Goal: Find specific page/section: Find specific page/section

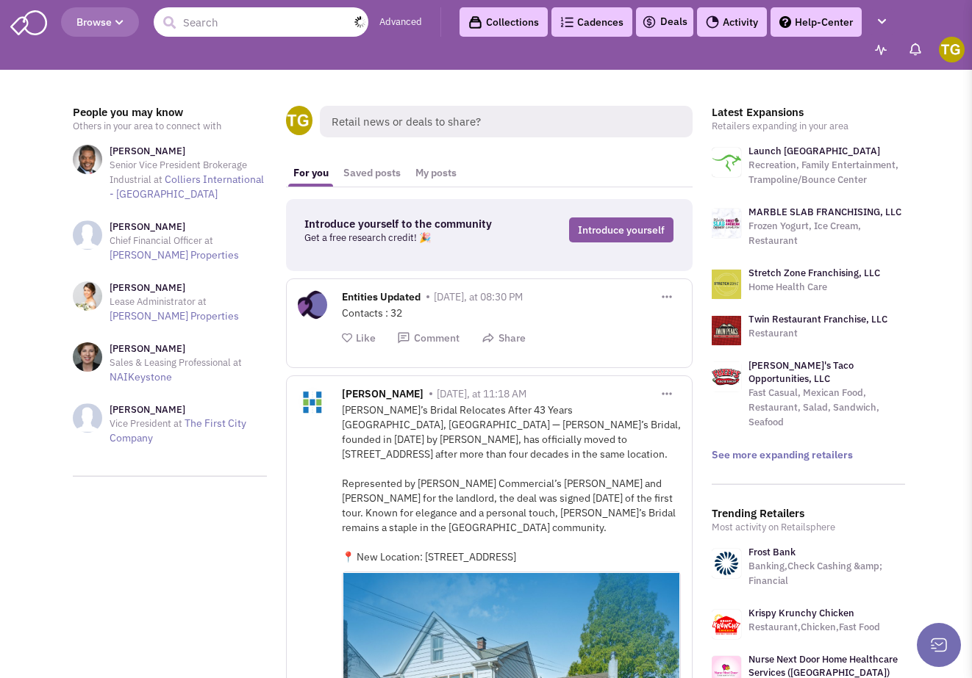
click at [198, 13] on input "text" at bounding box center [261, 21] width 215 height 29
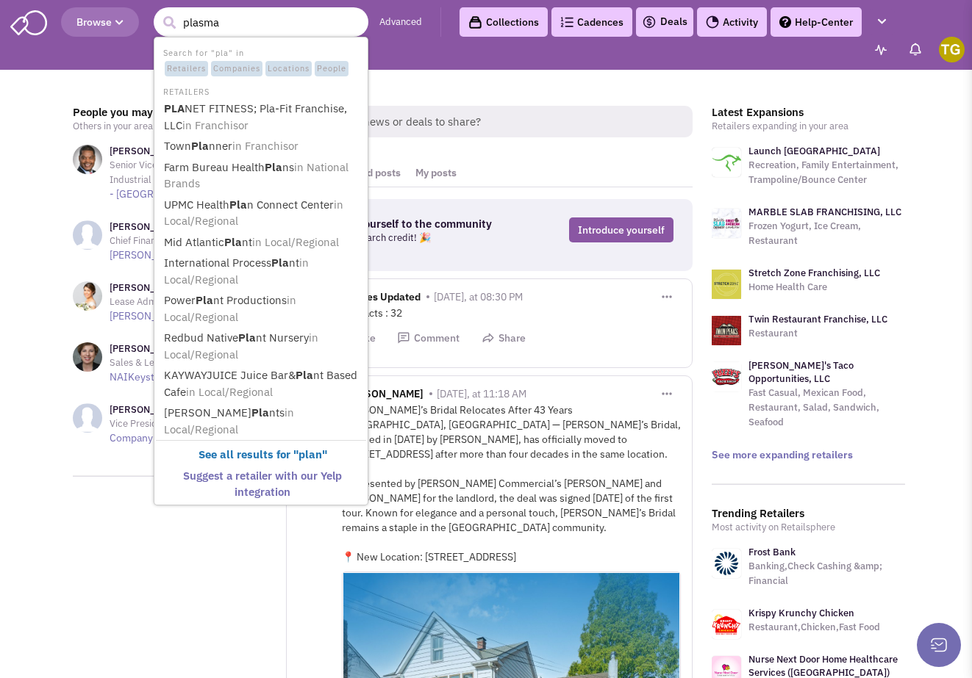
type input "plasma"
click at [169, 23] on button "submit" at bounding box center [169, 23] width 22 height 22
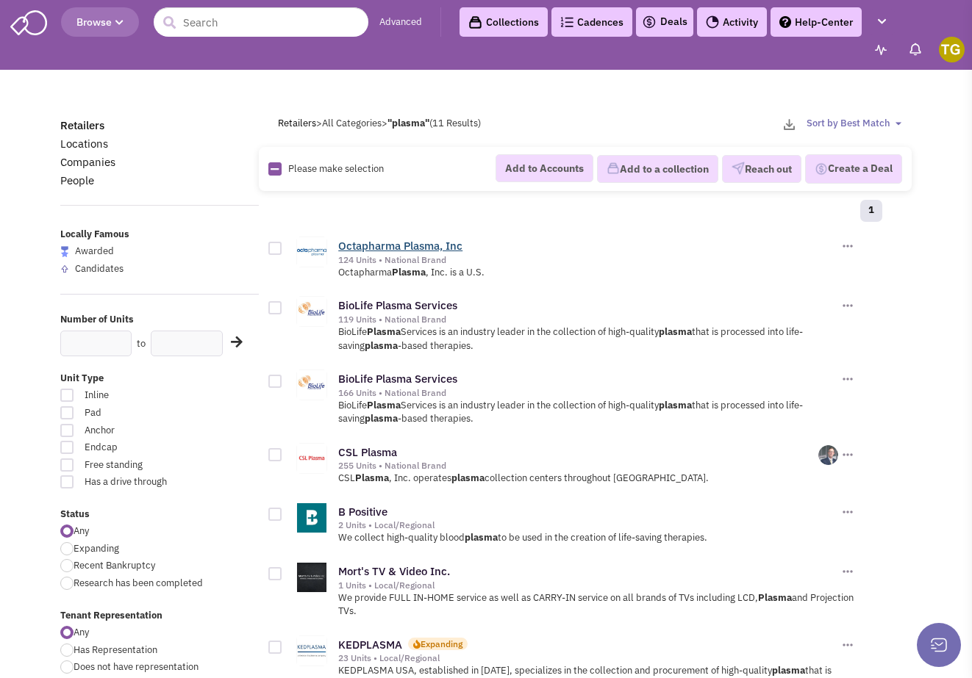
click at [390, 247] on link "Octapharma Plasma, Inc" at bounding box center [400, 246] width 124 height 14
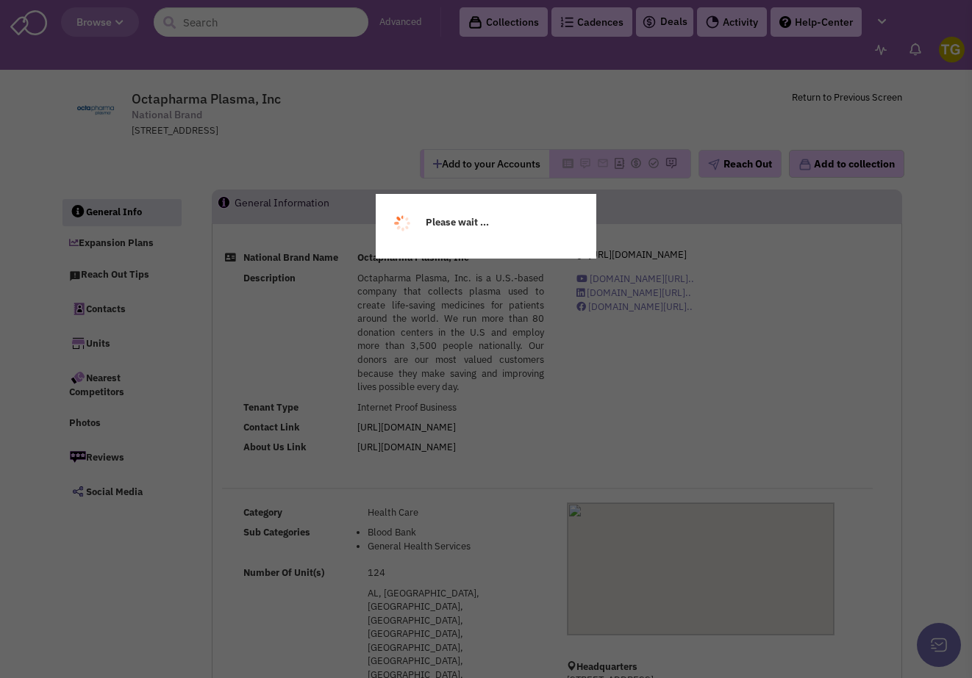
select select
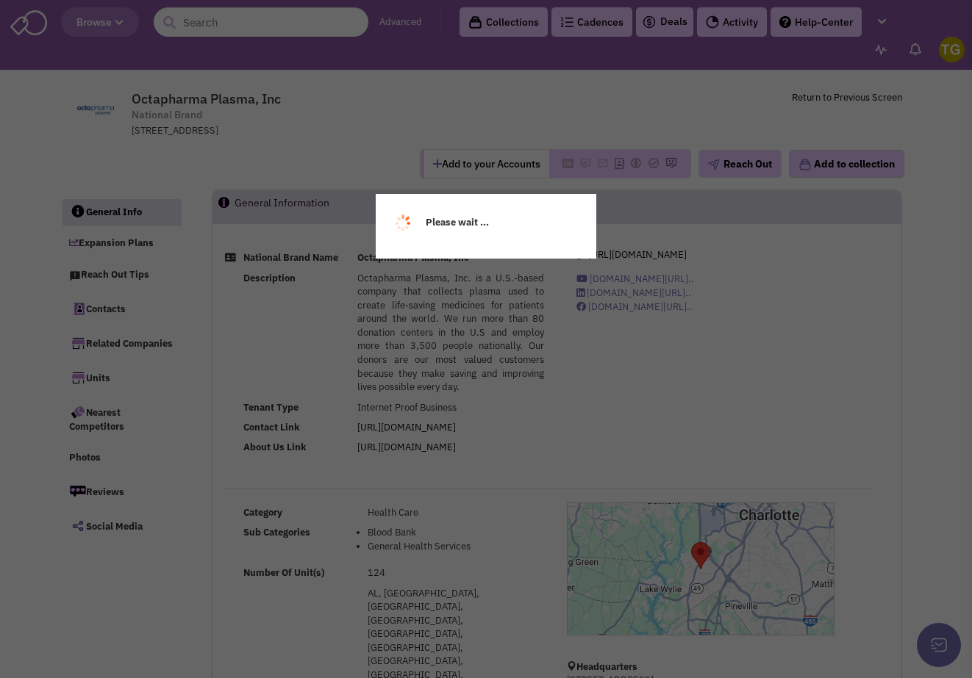
scroll to position [15, 0]
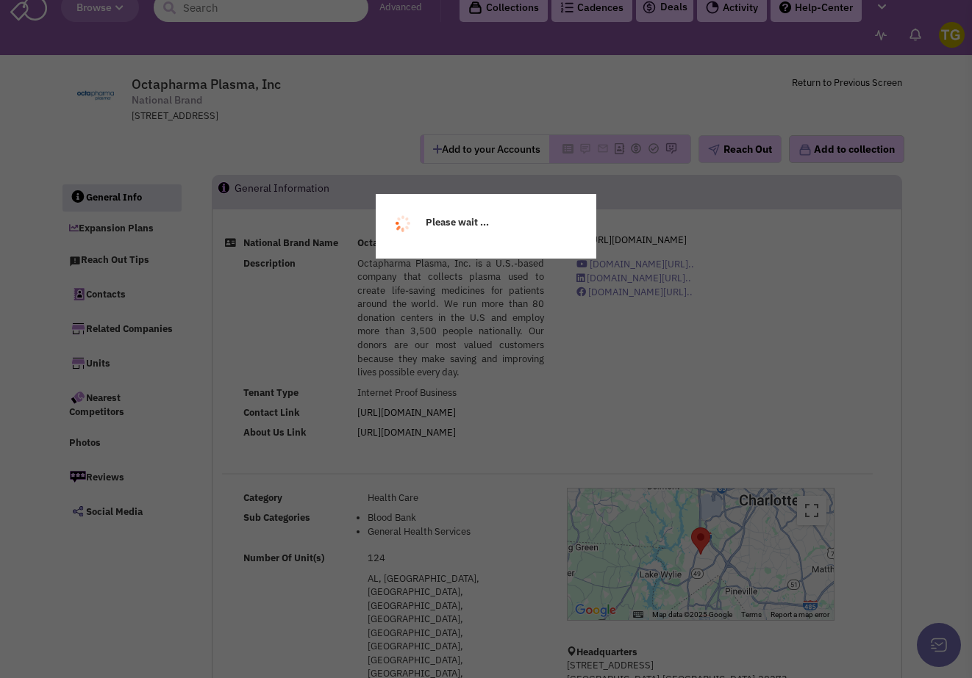
select select
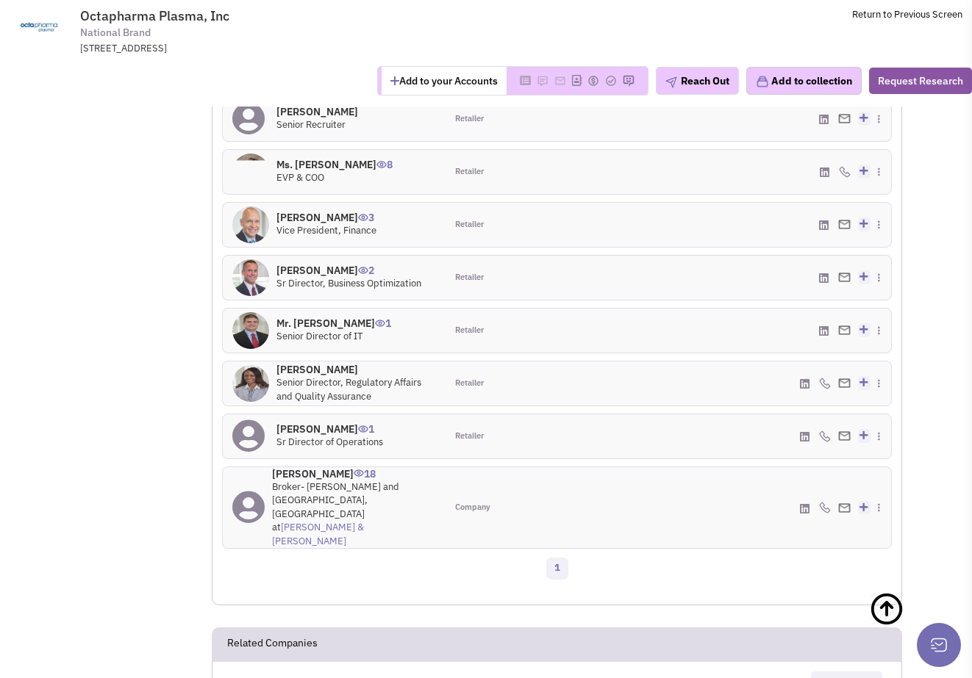
scroll to position [1592, 0]
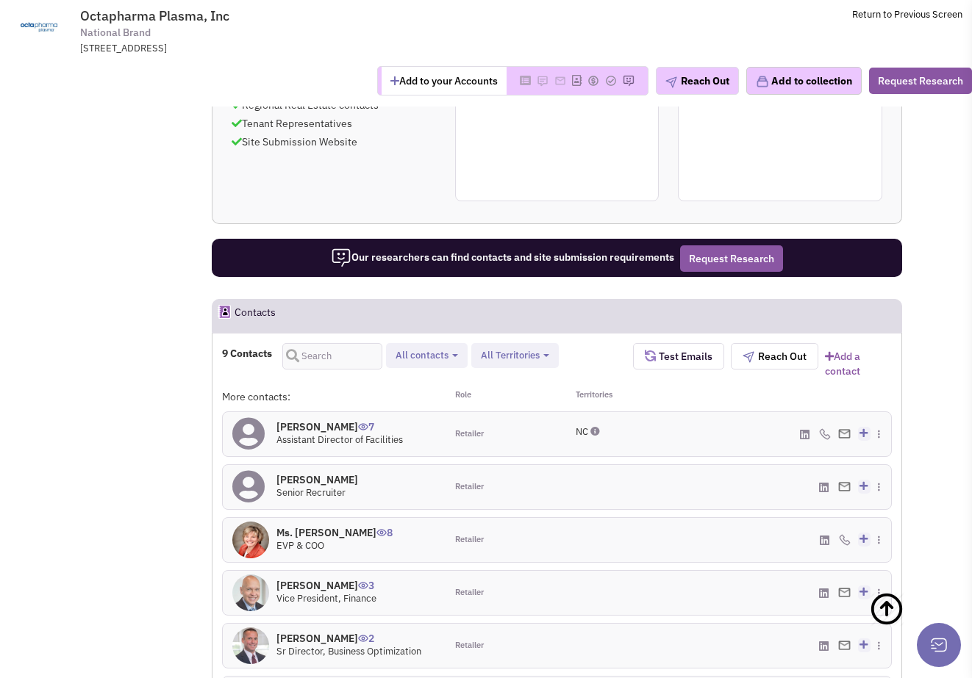
scroll to position [1229, 0]
